Goal: Information Seeking & Learning: Understand process/instructions

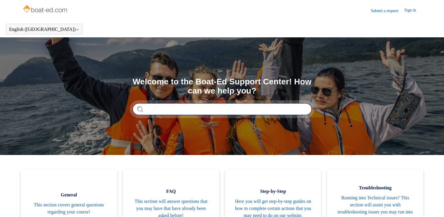
click at [154, 108] on input "Search" at bounding box center [222, 109] width 179 height 12
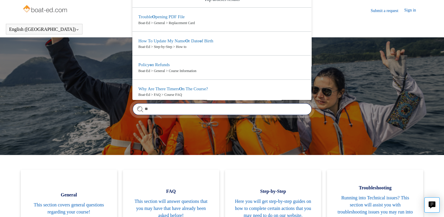
type input "*"
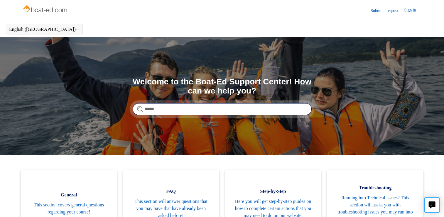
type input "******"
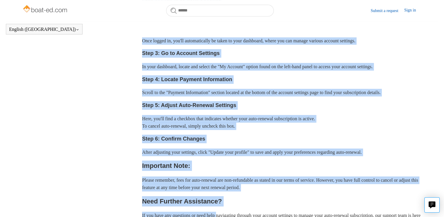
scroll to position [211, 0]
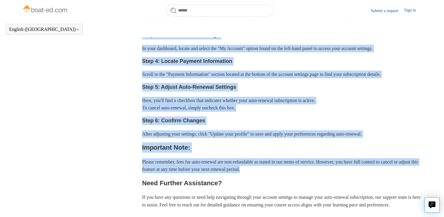
drag, startPoint x: 148, startPoint y: 67, endPoint x: 280, endPoint y: 169, distance: 166.8
click at [280, 169] on div "The auto-renewal feature is designed to automatically extend your course access…" at bounding box center [282, 72] width 280 height 272
drag, startPoint x: 280, startPoint y: 169, endPoint x: 232, endPoint y: 134, distance: 59.5
copy div "How to Manage Your Auto-Renewal Subscription: Step 1: Sign In to Your Account B…"
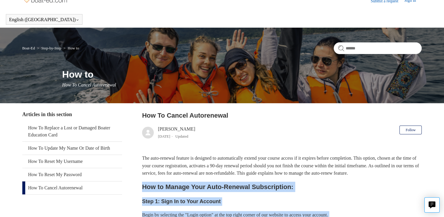
scroll to position [0, 0]
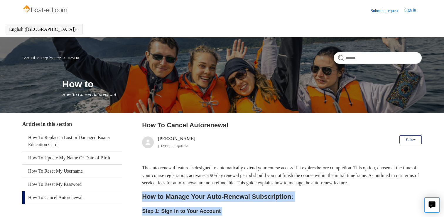
click at [410, 11] on link "Sign in" at bounding box center [413, 10] width 18 height 7
